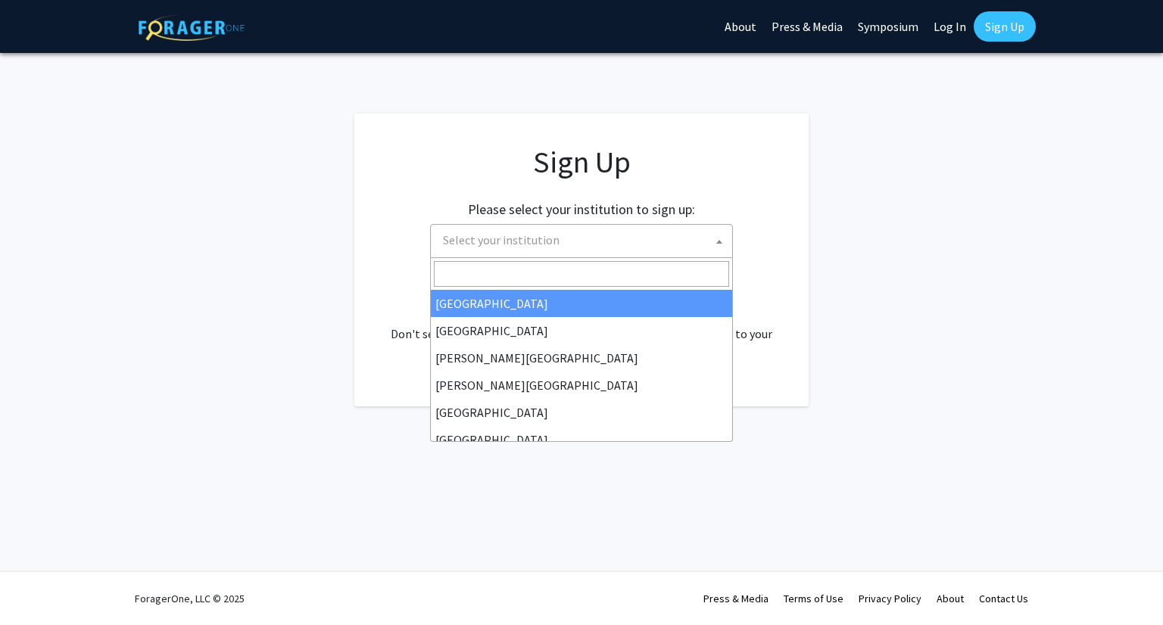
click at [610, 251] on span "Select your institution" at bounding box center [584, 240] width 295 height 31
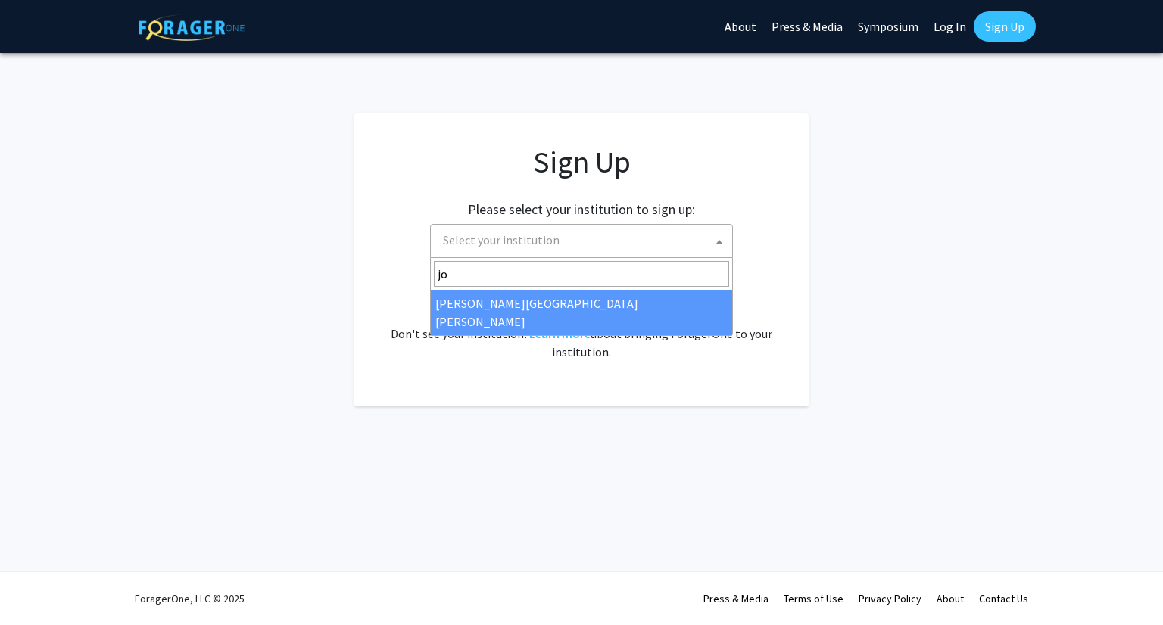
type input "jo"
select select "1"
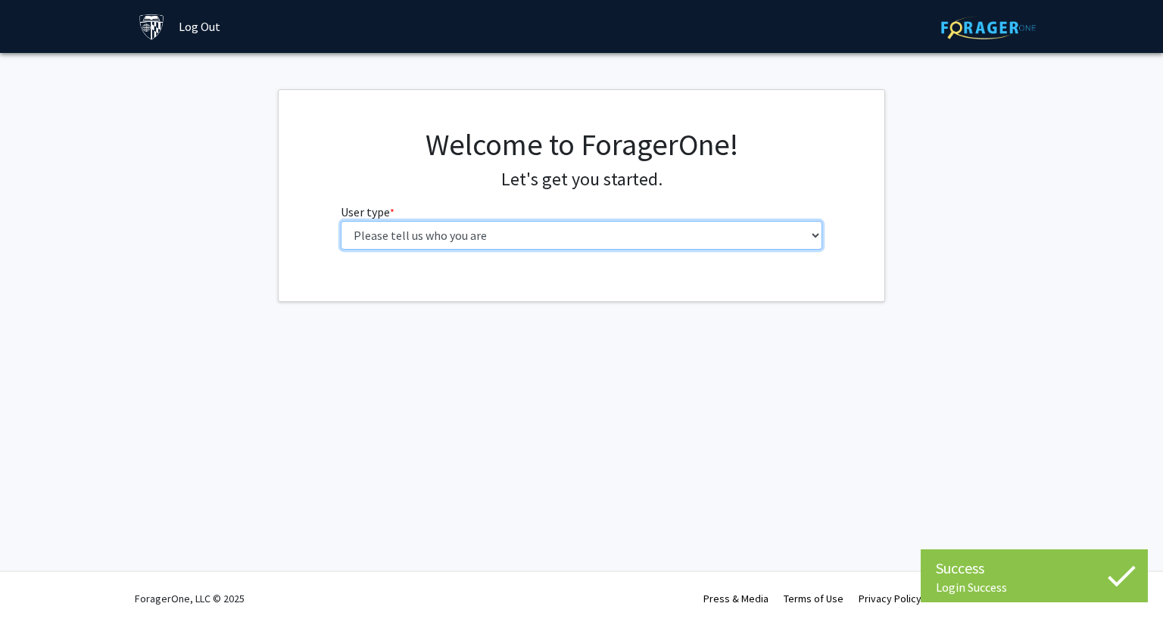
click at [576, 239] on select "Please tell us who you are Undergraduate Student Master's Student Doctoral Cand…" at bounding box center [582, 235] width 482 height 29
select select "1: undergrad"
click at [341, 221] on select "Please tell us who you are Undergraduate Student Master's Student Doctoral Cand…" at bounding box center [582, 235] width 482 height 29
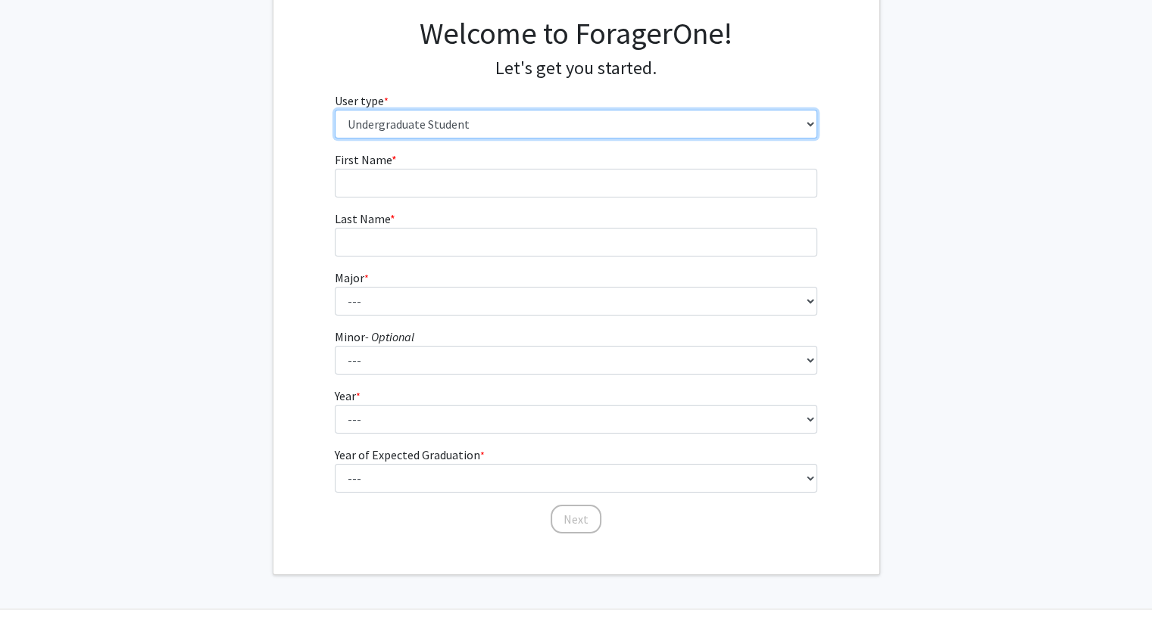
scroll to position [148, 0]
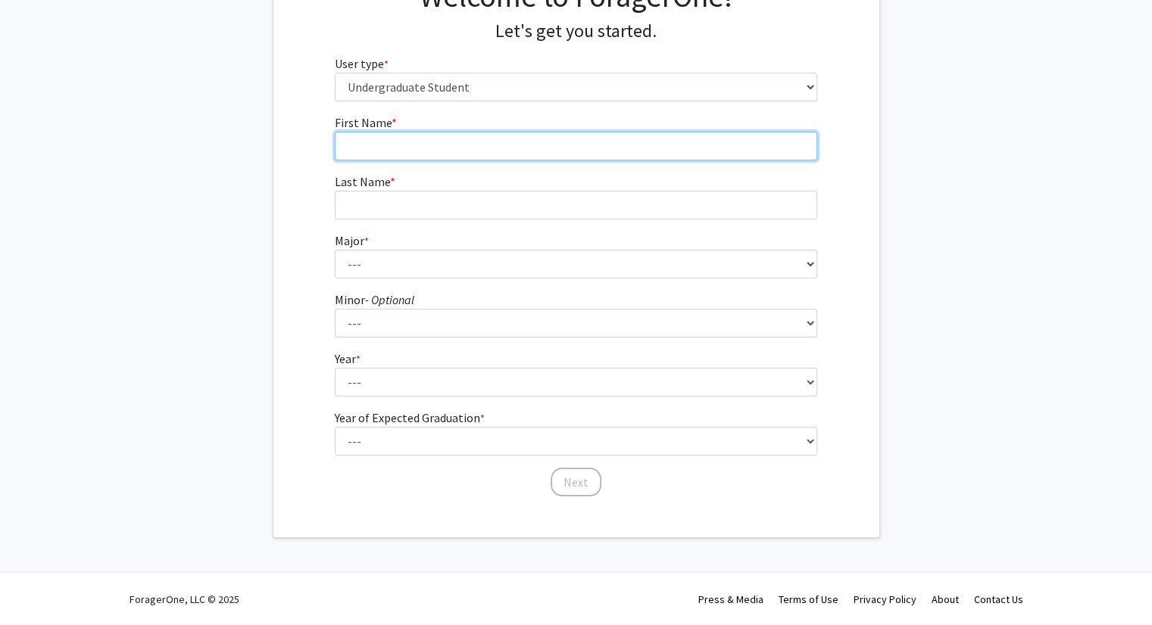
click at [432, 151] on input "First Name * required" at bounding box center [576, 146] width 482 height 29
type input "[PERSON_NAME]"
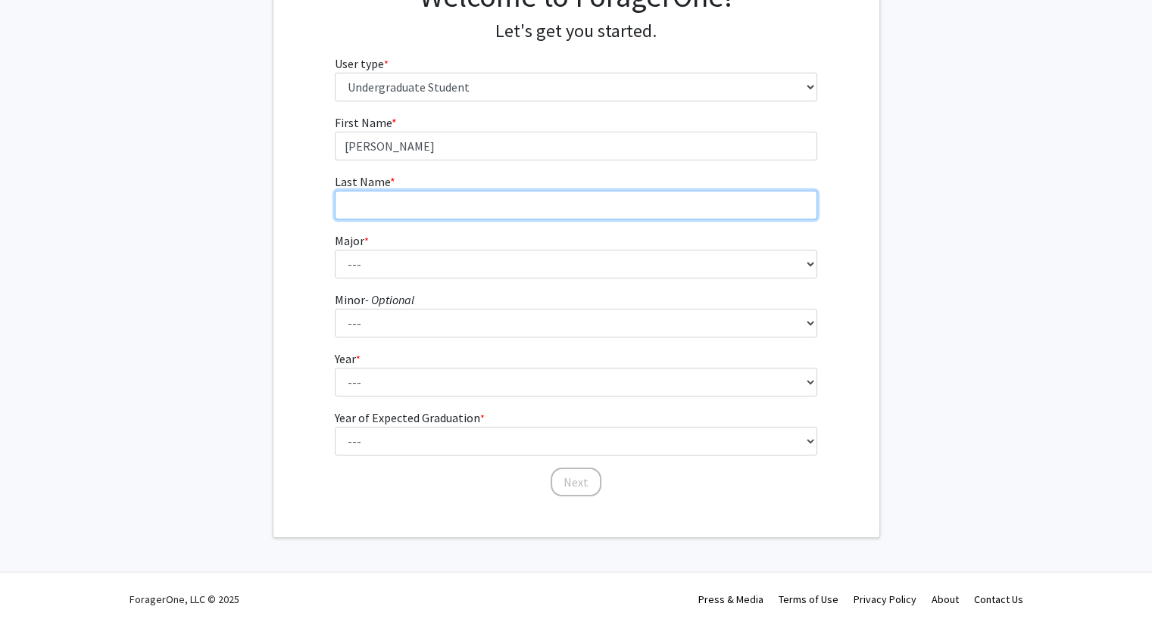
click at [779, 208] on input "Last Name * required" at bounding box center [576, 205] width 482 height 29
type input "[PERSON_NAME]"
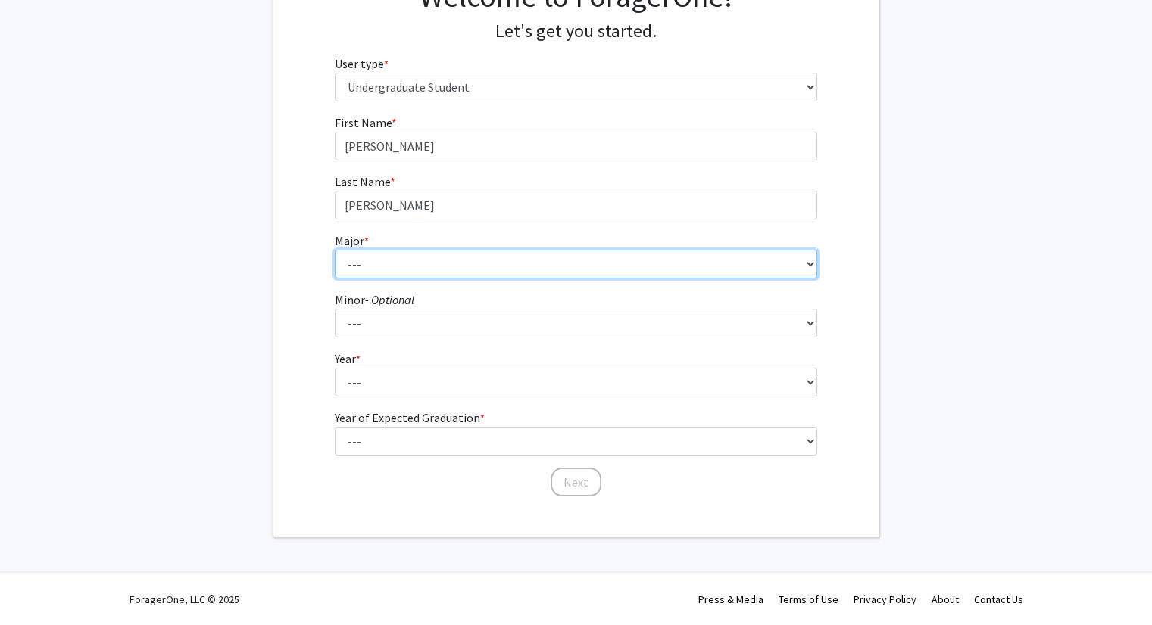
click at [369, 266] on select "--- Africana Studies Anthropology Applied Mathematics & Statistics Archaeology …" at bounding box center [576, 264] width 482 height 29
click at [375, 264] on select "--- Africana Studies Anthropology Applied Mathematics & Statistics Archaeology …" at bounding box center [576, 264] width 482 height 29
select select "7: 22"
click at [335, 250] on select "--- Africana Studies Anthropology Applied Mathematics & Statistics Archaeology …" at bounding box center [576, 264] width 482 height 29
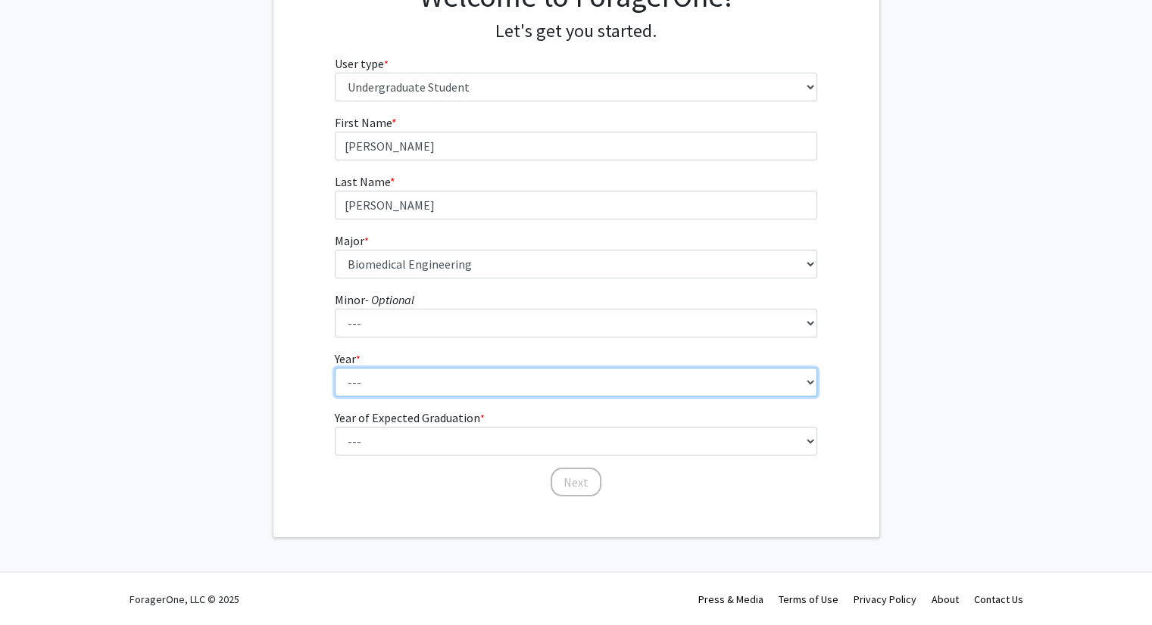
click at [390, 382] on select "--- First-year Sophomore Junior Senior Postbaccalaureate Certificate" at bounding box center [576, 382] width 482 height 29
select select "1: first-year"
click at [335, 368] on select "--- First-year Sophomore Junior Senior Postbaccalaureate Certificate" at bounding box center [576, 382] width 482 height 29
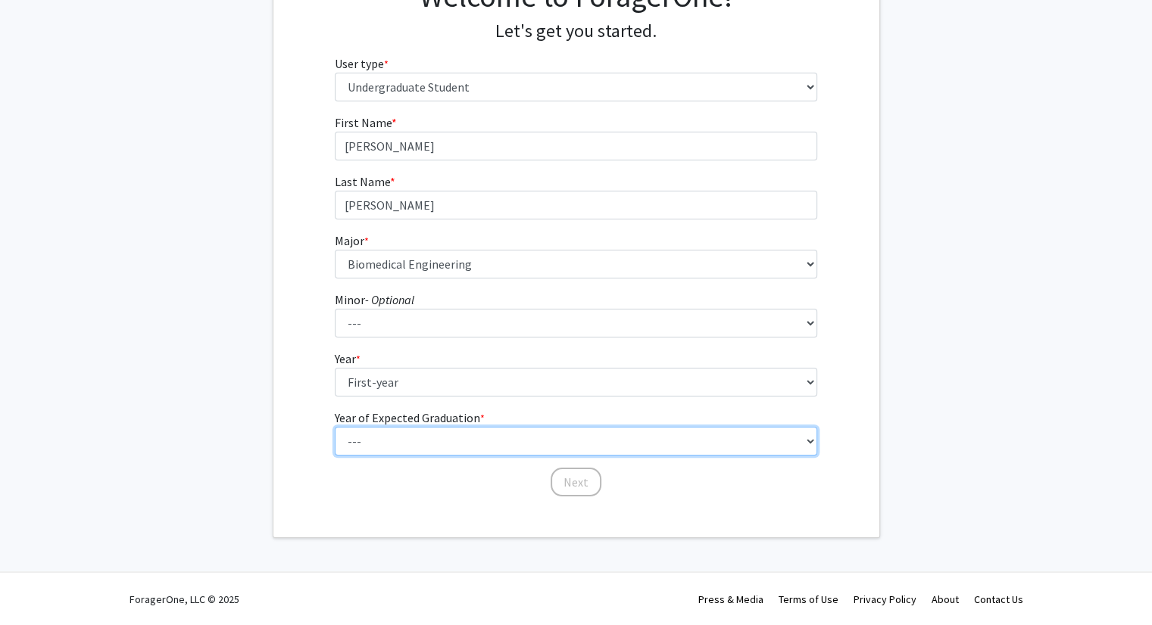
click at [396, 434] on select "--- 2025 2026 2027 2028 2029 2030 2031 2032 2033 2034" at bounding box center [576, 441] width 482 height 29
select select "5: 2029"
click at [335, 427] on select "--- 2025 2026 2027 2028 2029 2030 2031 2032 2033 2034" at bounding box center [576, 441] width 482 height 29
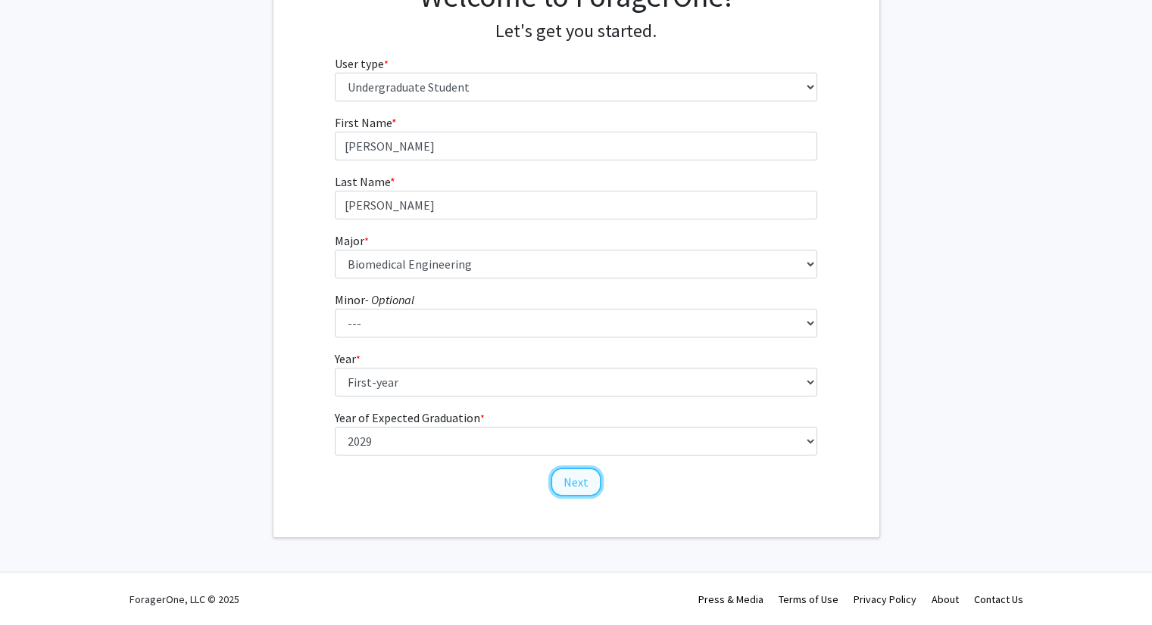
click at [563, 483] on button "Next" at bounding box center [575, 482] width 51 height 29
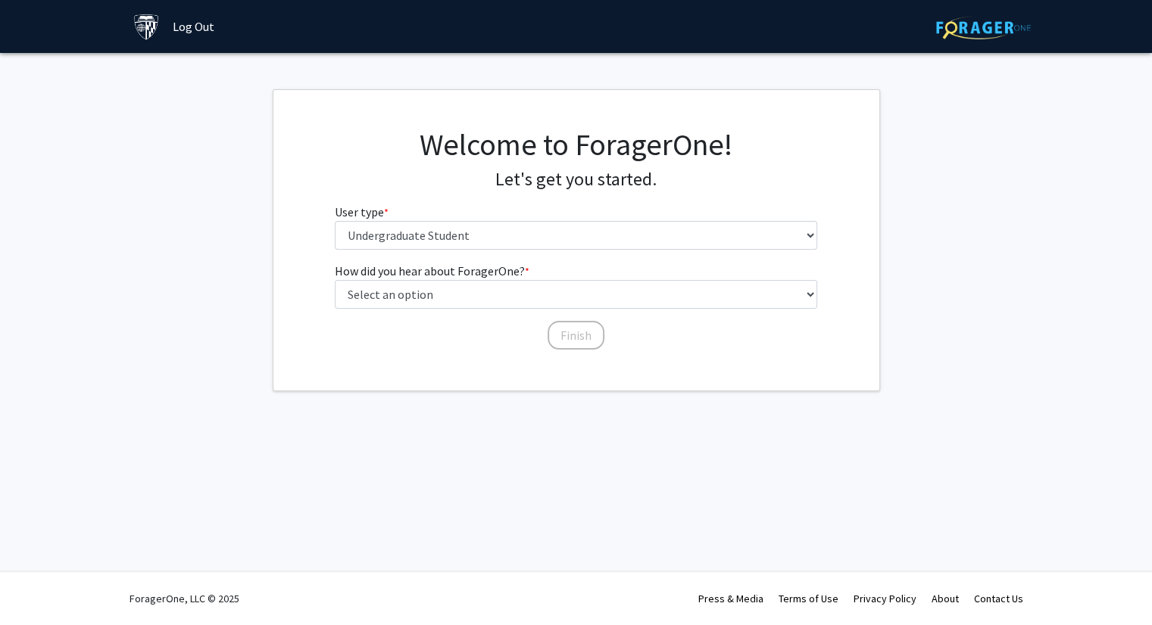
scroll to position [0, 0]
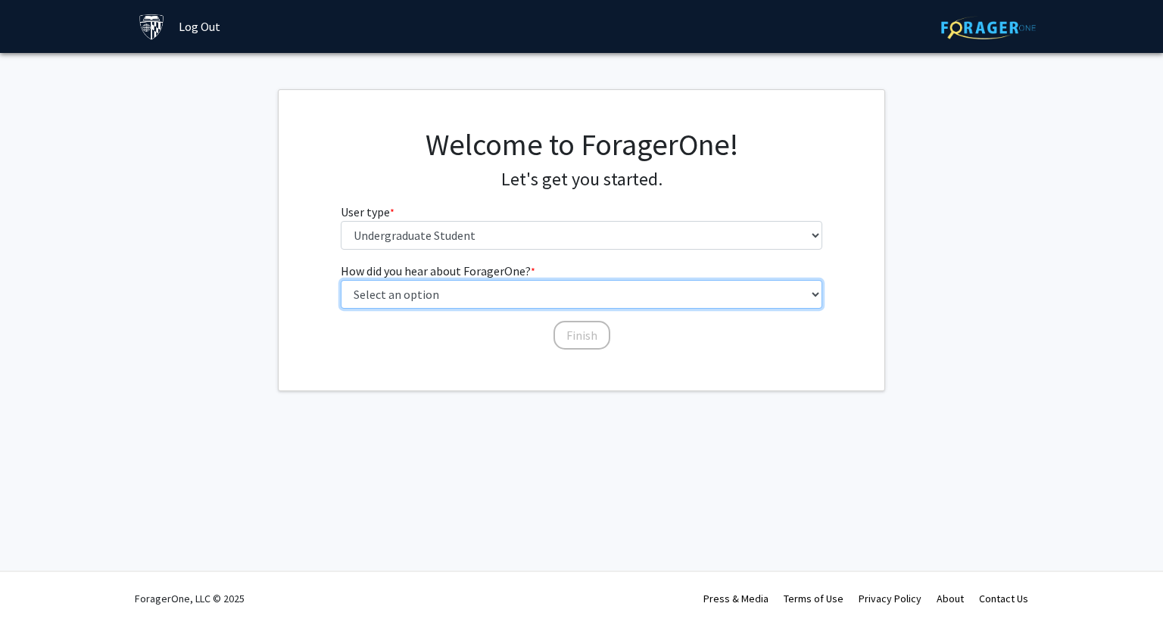
click at [491, 295] on select "Select an option Peer/student recommendation Faculty/staff recommendation Unive…" at bounding box center [582, 294] width 482 height 29
select select "3: university_website"
click at [341, 280] on select "Select an option Peer/student recommendation Faculty/staff recommendation Unive…" at bounding box center [582, 294] width 482 height 29
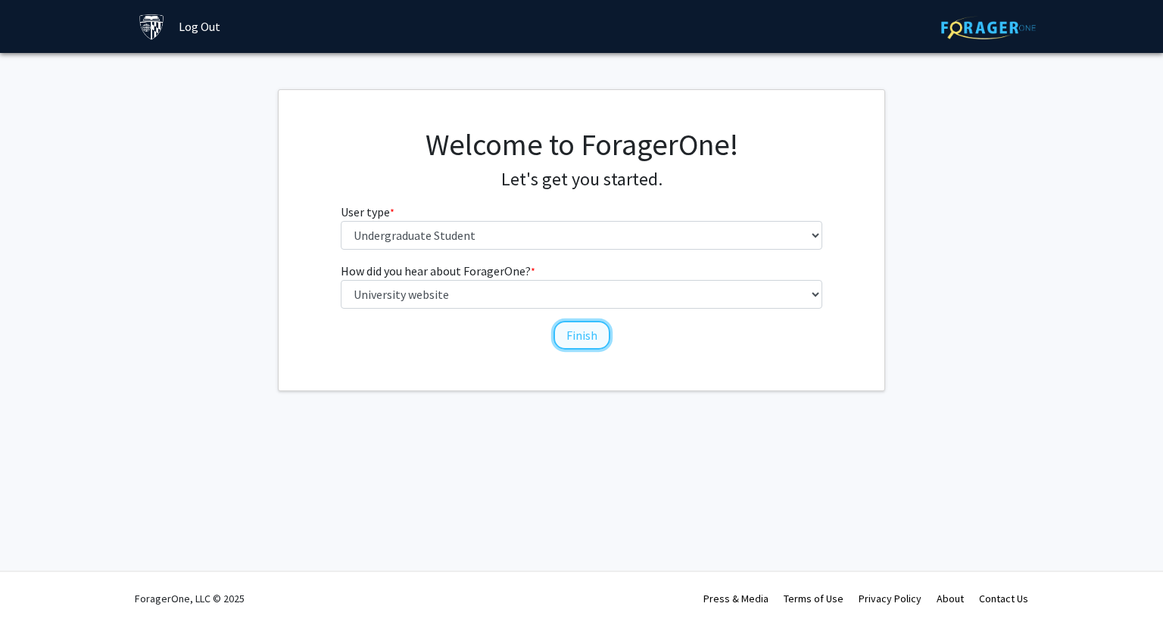
click at [585, 337] on button "Finish" at bounding box center [582, 335] width 57 height 29
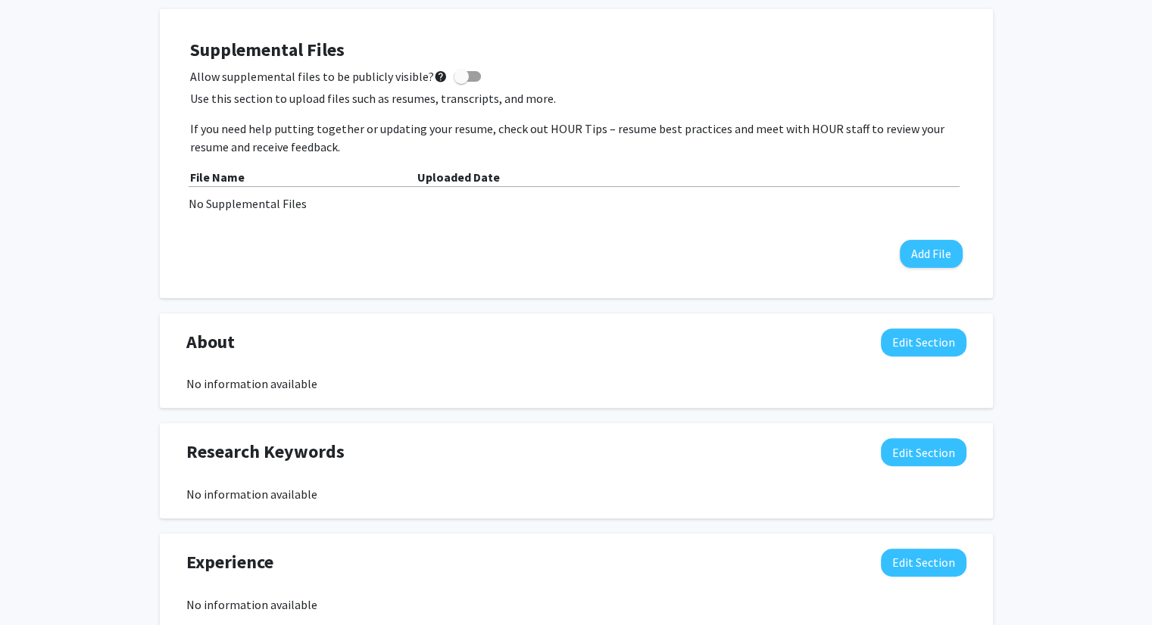
scroll to position [413, 0]
